Goal: Information Seeking & Learning: Understand process/instructions

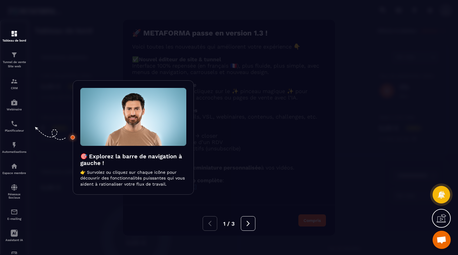
click at [117, 176] on p "👉 Survolez ou cliquez sur chaque icône pour découvrir des fonctionnalités puiss…" at bounding box center [133, 178] width 106 height 18
click at [14, 60] on div at bounding box center [229, 127] width 458 height 255
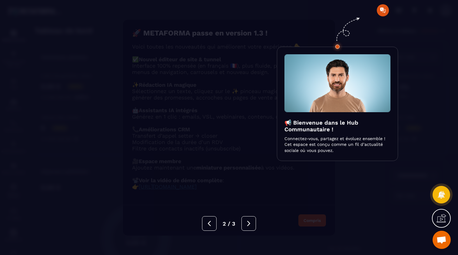
click at [333, 145] on p "Connectez-vous, partagez et évoluez ensemble ! Cet espace est conçu comme un fi…" at bounding box center [337, 145] width 106 height 18
click at [381, 8] on div at bounding box center [229, 127] width 458 height 255
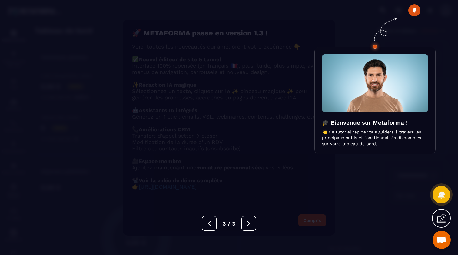
click at [363, 124] on h3 "🎓 Bienvenue sur Metaforma !" at bounding box center [375, 122] width 106 height 7
click at [376, 87] on img at bounding box center [375, 83] width 106 height 58
click at [354, 139] on p "👋 Ce tutoriel rapide vous guidera à travers les principaux outils et fonctionna…" at bounding box center [375, 138] width 106 height 18
click at [348, 148] on div "🎓 Bienvenue sur Metaforma ! 👋 Ce tutoriel rapide vous guidera à travers les pri…" at bounding box center [374, 101] width 121 height 108
click at [249, 223] on icon at bounding box center [248, 222] width 3 height 5
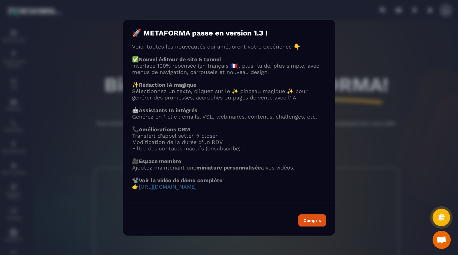
click at [197, 186] on span "[URL][DOMAIN_NAME]" at bounding box center [168, 186] width 58 height 6
click at [311, 222] on div "Compris" at bounding box center [311, 220] width 17 height 4
